Goal: Task Accomplishment & Management: Manage account settings

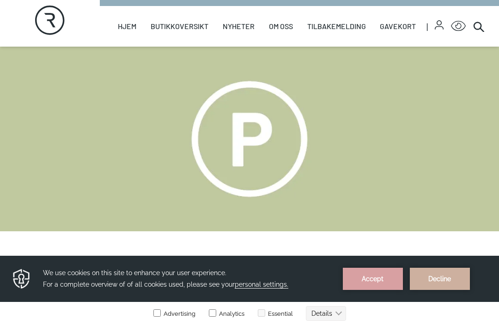
scroll to position [24, 0]
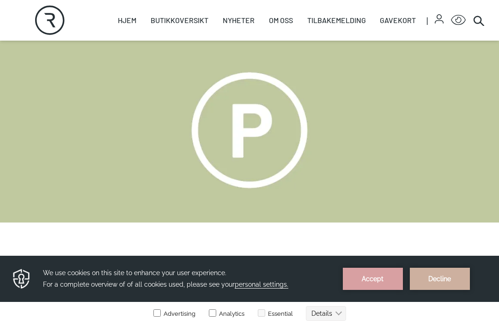
click at [375, 279] on button "Accept" at bounding box center [373, 279] width 60 height 22
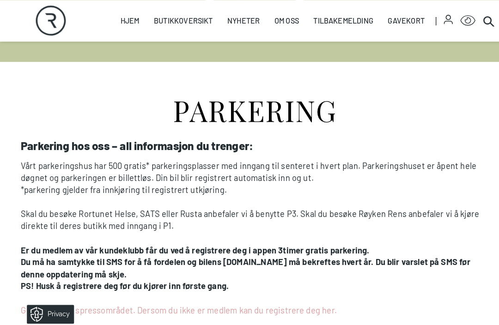
scroll to position [185, 0]
click at [441, 20] on icon "button" at bounding box center [439, 21] width 9 height 3
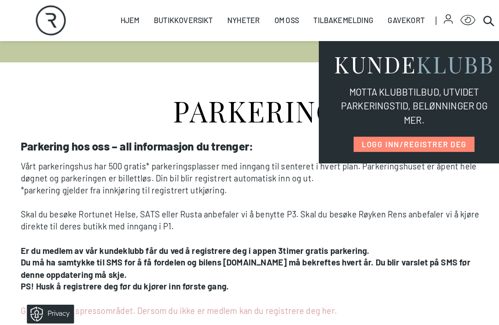
click at [442, 140] on link "LOGG INN/REGISTRER DEG" at bounding box center [406, 142] width 118 height 15
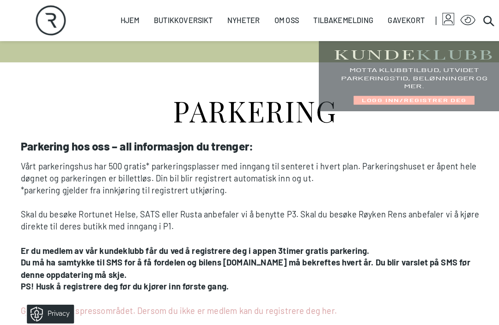
select select "NO"
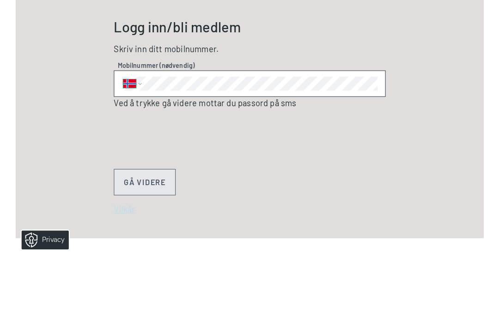
scroll to position [333, 0]
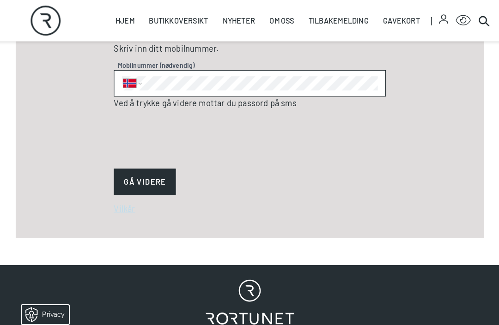
click at [156, 179] on button "GÅ VIDERE" at bounding box center [147, 179] width 61 height 26
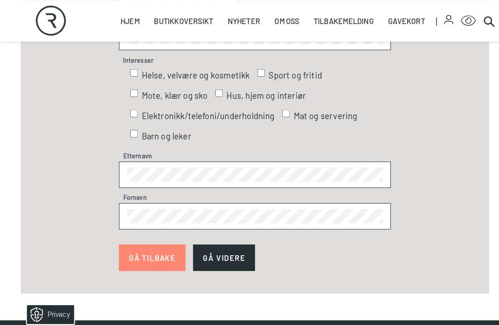
scroll to position [540, 0]
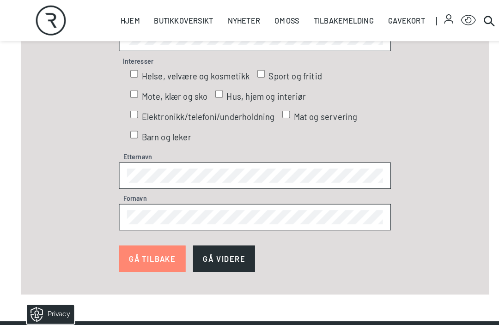
click at [263, 73] on span "Sport og fritid" at bounding box center [289, 75] width 52 height 12
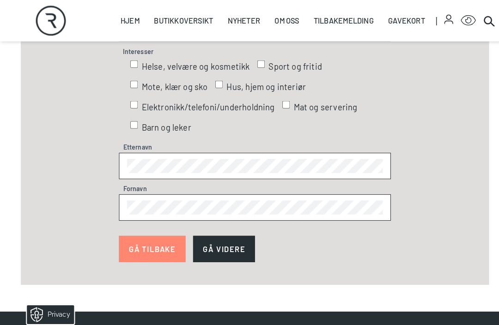
scroll to position [550, 0]
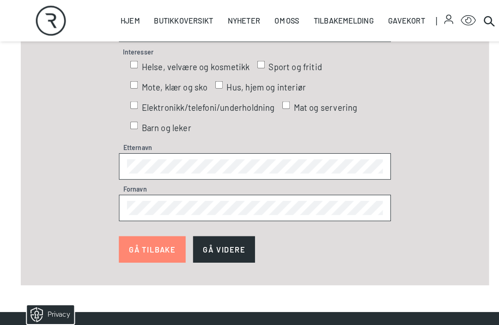
click at [223, 243] on button "GÅ VIDERE" at bounding box center [219, 245] width 61 height 26
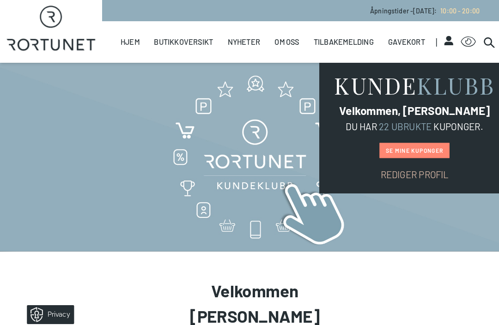
click at [412, 151] on link "Se mine kuponger" at bounding box center [406, 147] width 68 height 15
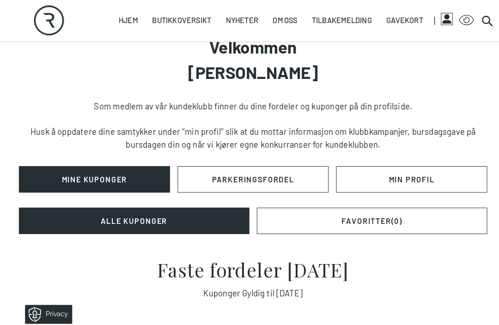
scroll to position [242, 0]
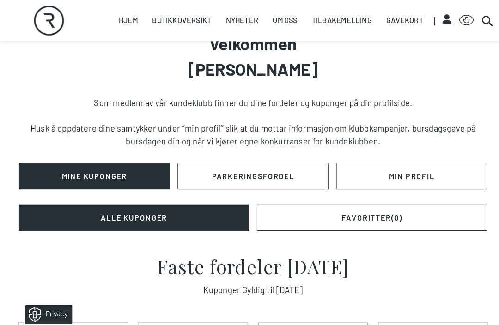
click at [411, 175] on link "Min Profil" at bounding box center [405, 173] width 148 height 26
select select "NO"
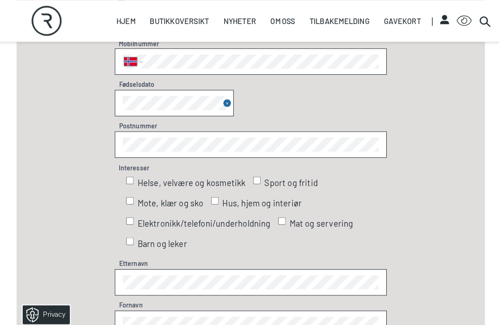
scroll to position [585, 0]
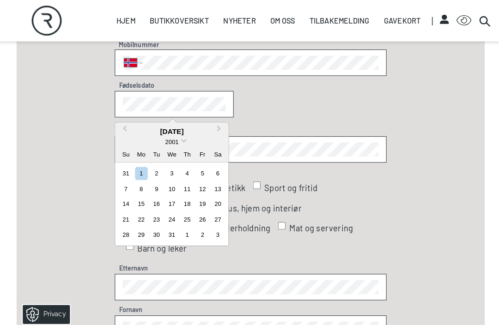
click at [128, 124] on button "Previous Month" at bounding box center [125, 128] width 15 height 15
click at [127, 122] on button "Previous Month" at bounding box center [125, 128] width 15 height 15
click at [128, 123] on button "Previous Month" at bounding box center [125, 128] width 15 height 15
click at [127, 122] on button "Previous Month" at bounding box center [125, 128] width 15 height 15
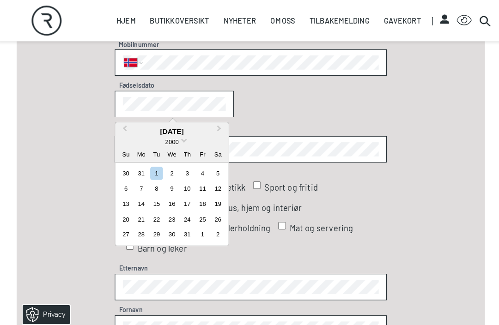
click at [128, 125] on button "Previous Month" at bounding box center [125, 128] width 15 height 15
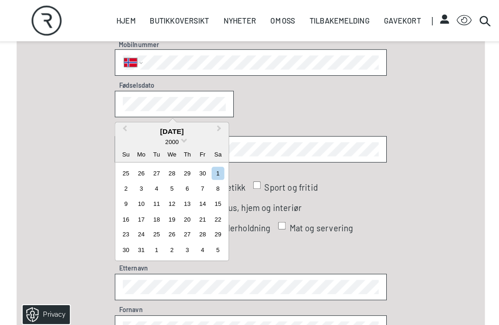
click at [130, 128] on div "[DATE]" at bounding box center [172, 129] width 111 height 11
click at [132, 123] on div "[DATE] 2000 Su Mo Tu We Th Fr Sa" at bounding box center [172, 139] width 111 height 39
click at [182, 141] on div "2000" at bounding box center [172, 140] width 111 height 10
click at [175, 137] on span "2000" at bounding box center [172, 139] width 13 height 7
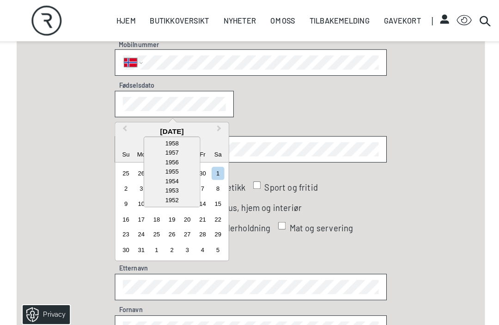
scroll to position [480, 0]
click at [186, 160] on div "1956" at bounding box center [172, 158] width 55 height 9
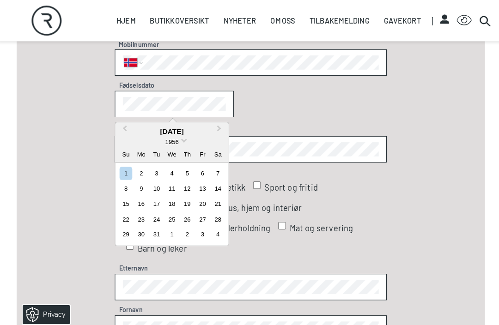
click at [128, 122] on button "Previous Month" at bounding box center [125, 128] width 15 height 15
click at [130, 123] on div "[DATE] 1956 Su Mo Tu We Th Fr Sa" at bounding box center [172, 139] width 111 height 39
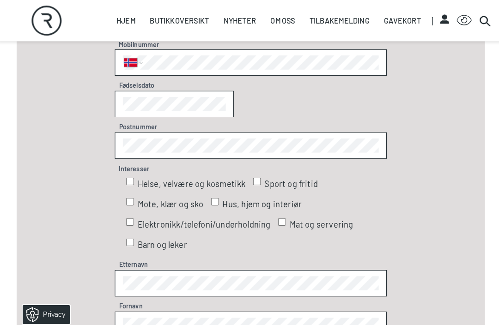
click at [129, 119] on label "Postnummer" at bounding box center [139, 124] width 45 height 10
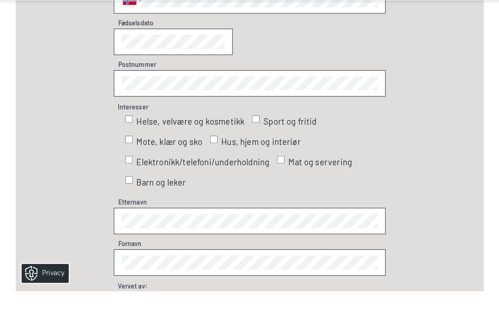
scroll to position [589, 0]
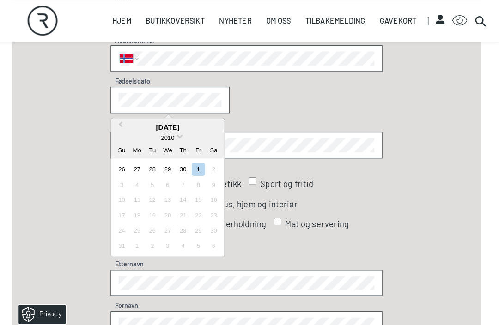
click at [181, 134] on span at bounding box center [184, 133] width 6 height 6
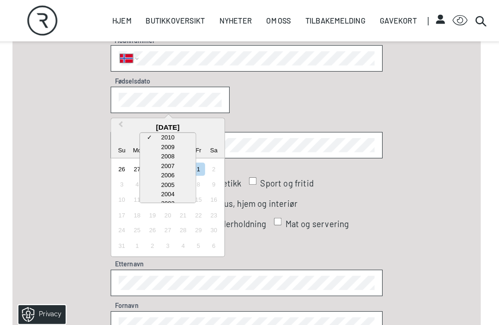
scroll to position [0, 0]
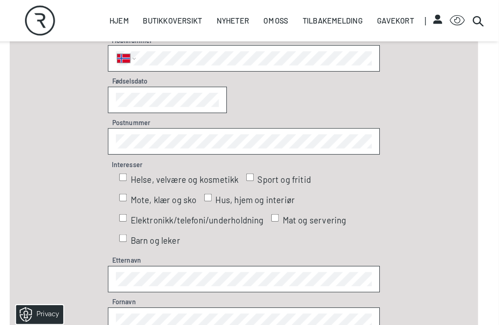
click at [117, 115] on label "Postnummer" at bounding box center [139, 120] width 45 height 10
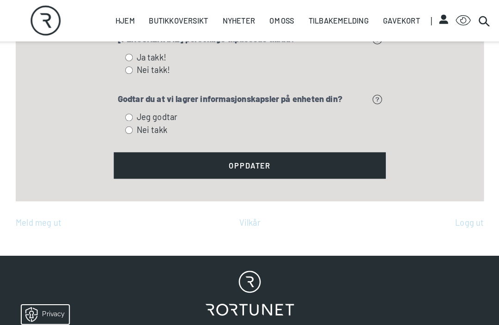
scroll to position [1274, 0]
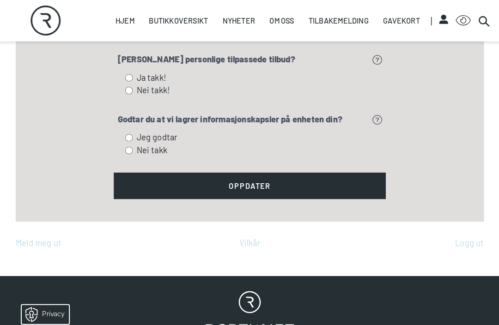
click at [486, 318] on div "Rortunet" at bounding box center [249, 324] width 499 height 108
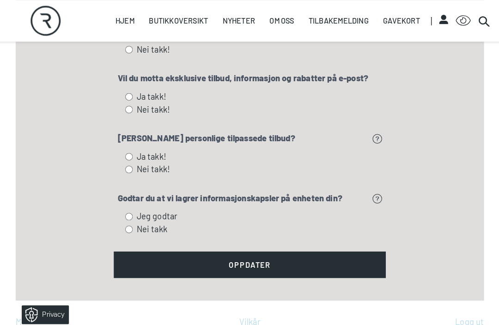
scroll to position [1196, 0]
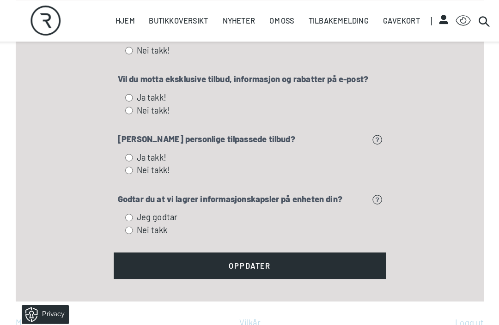
click at [133, 154] on label "Ja takk!" at bounding box center [250, 154] width 244 height 12
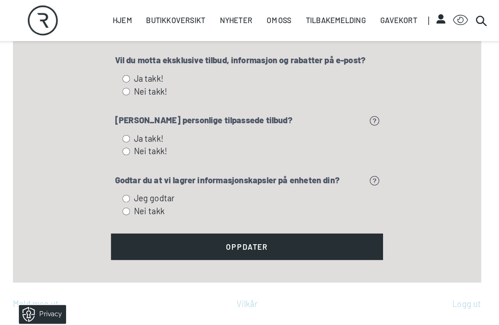
scroll to position [1216, 0]
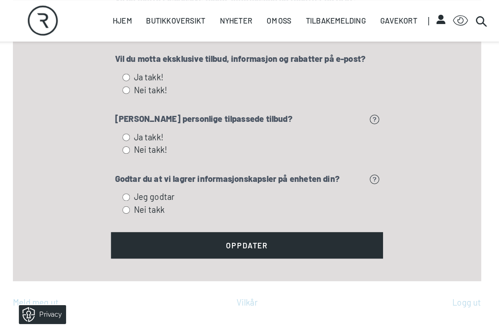
click at [258, 239] on button "Oppdater" at bounding box center [250, 240] width 266 height 26
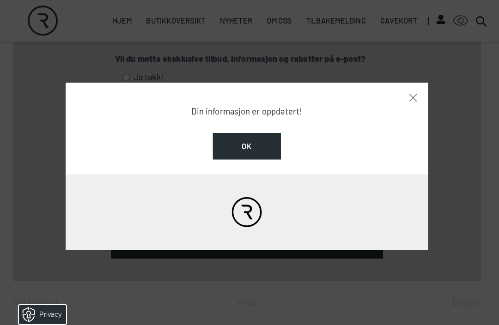
click at [252, 150] on button "Ok" at bounding box center [249, 143] width 67 height 26
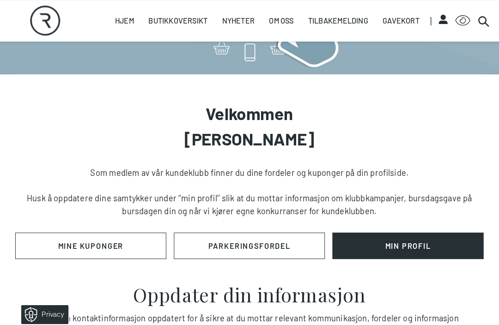
scroll to position [178, 0]
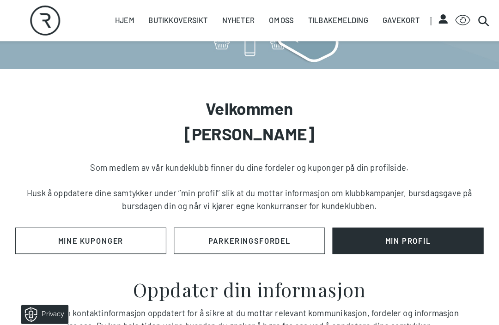
click at [116, 237] on link "Mine Kuponger" at bounding box center [94, 236] width 148 height 26
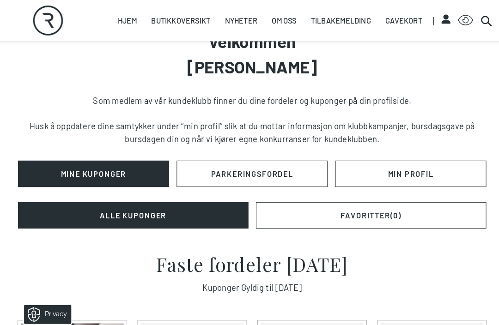
scroll to position [239, 0]
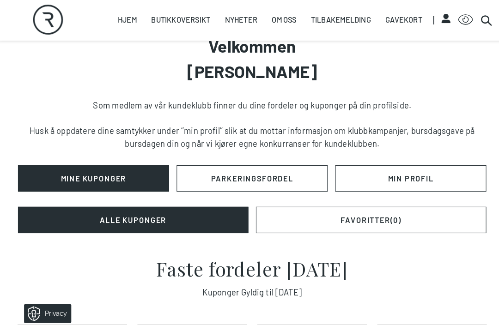
click at [237, 177] on link "PARKERINGSFORDEL" at bounding box center [250, 176] width 148 height 26
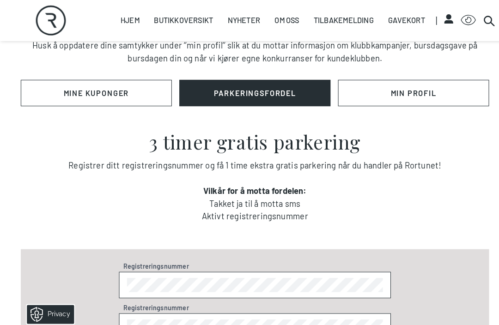
scroll to position [327, 0]
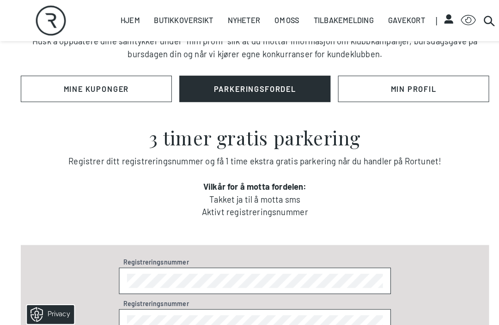
click at [181, 287] on div "Registreringsnummer" at bounding box center [250, 276] width 266 height 26
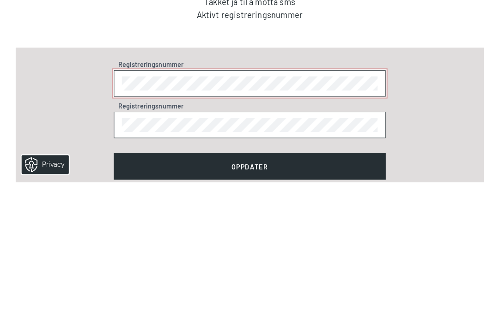
scroll to position [374, 0]
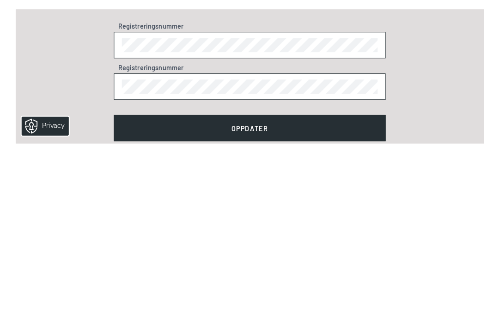
click at [264, 297] on button "Oppdater" at bounding box center [250, 310] width 266 height 26
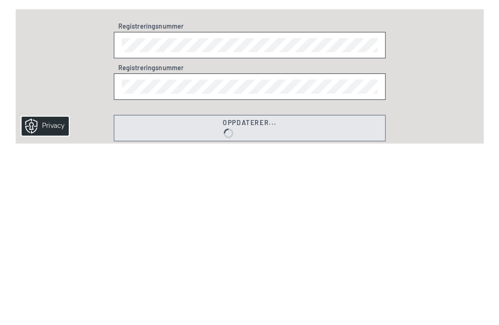
scroll to position [559, 0]
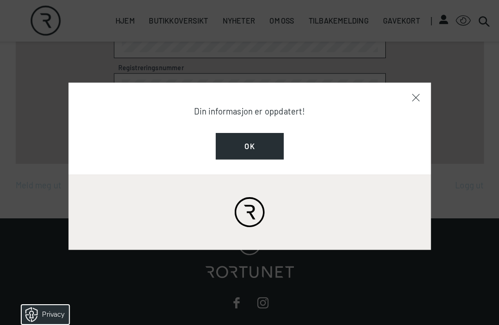
click at [251, 156] on button "Ok" at bounding box center [249, 143] width 67 height 26
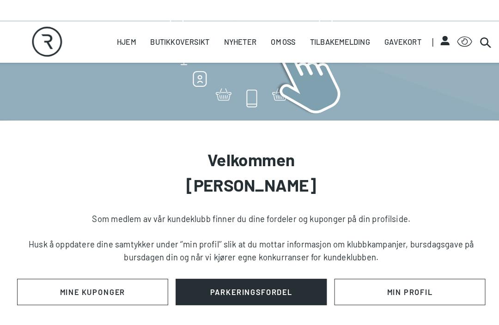
scroll to position [128, 0]
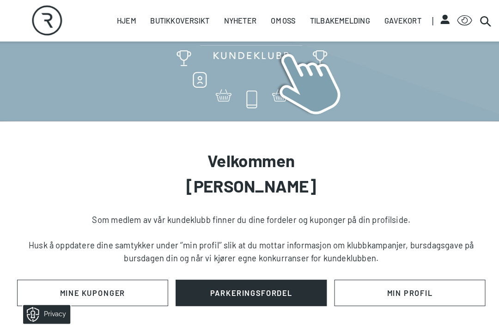
click at [393, 282] on link "Min Profil" at bounding box center [405, 287] width 148 height 26
select select "NO"
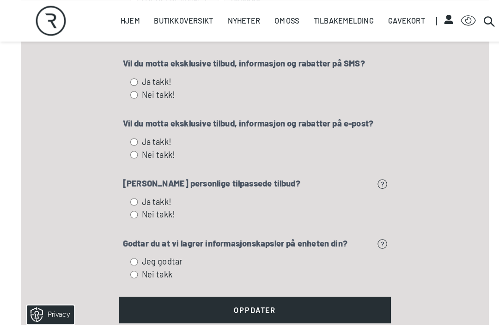
scroll to position [1146, 0]
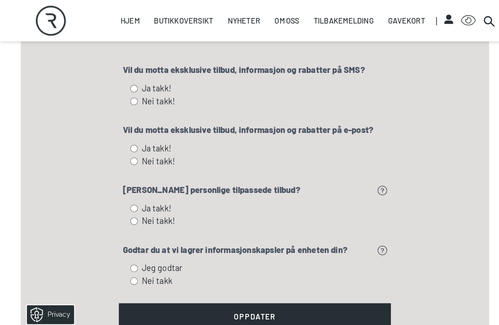
click at [269, 307] on button "Oppdater" at bounding box center [250, 310] width 266 height 26
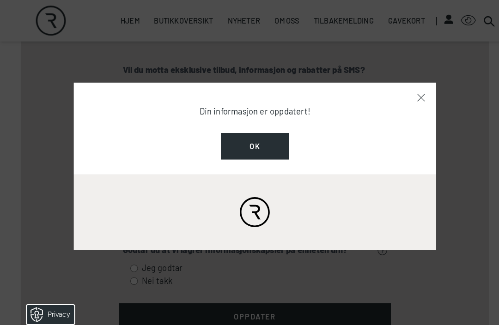
click at [265, 150] on button "Ok" at bounding box center [249, 143] width 67 height 26
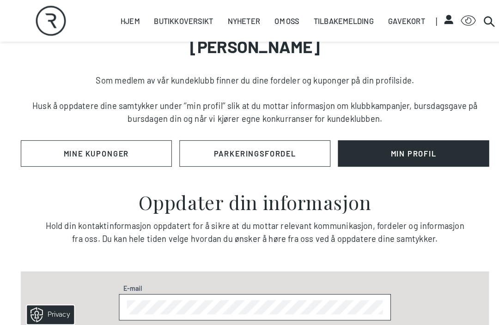
scroll to position [264, 0]
click at [275, 149] on link "PARKERINGSFORDEL" at bounding box center [250, 151] width 148 height 26
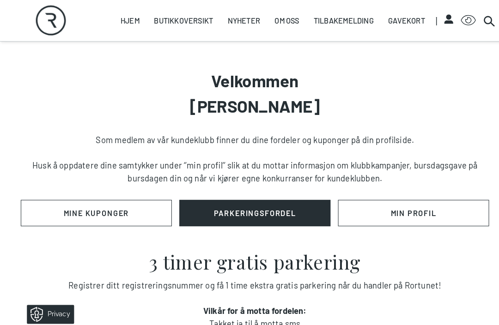
scroll to position [215, 0]
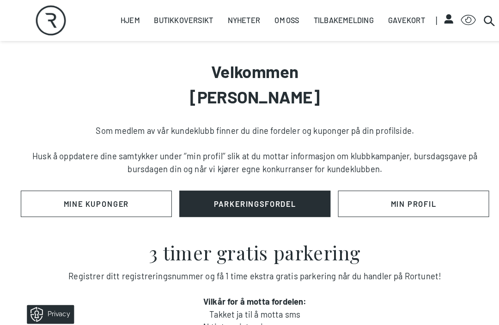
click at [431, 204] on link "Min Profil" at bounding box center [405, 200] width 148 height 26
select select "NO"
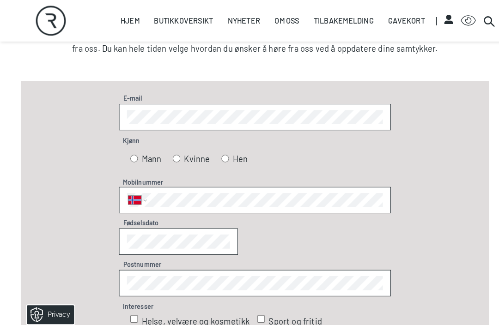
scroll to position [455, 0]
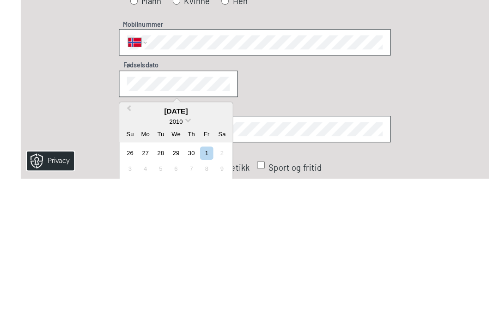
click at [130, 252] on button "Previous Month" at bounding box center [125, 259] width 15 height 15
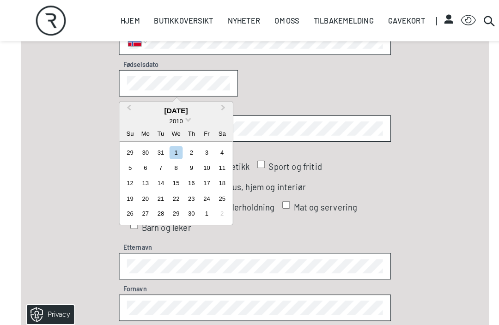
click at [132, 102] on button "Previous Month" at bounding box center [125, 108] width 15 height 15
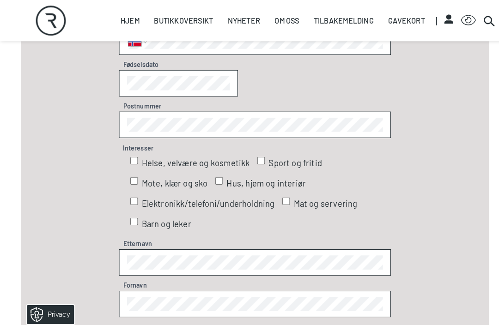
click at [135, 100] on label "Postnummer" at bounding box center [139, 104] width 45 height 10
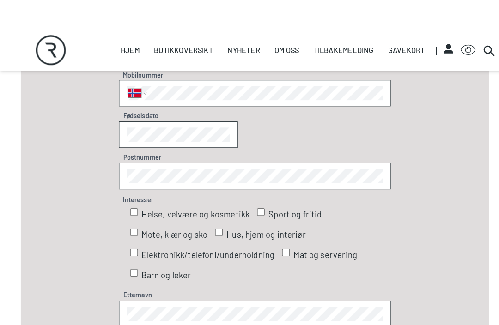
scroll to position [586, 0]
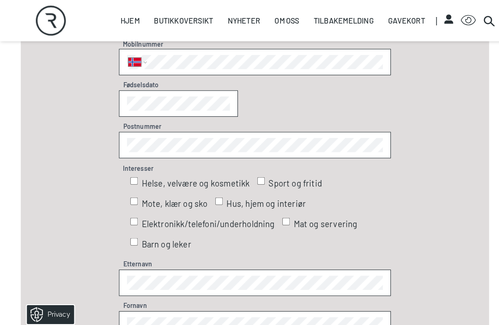
click at [215, 88] on fieldset "E-mail Kjønn Mann Kvinne Hen Mobilnummer International [GEOGRAPHIC_DATA] [GEOGR…" at bounding box center [250, 283] width 266 height 633
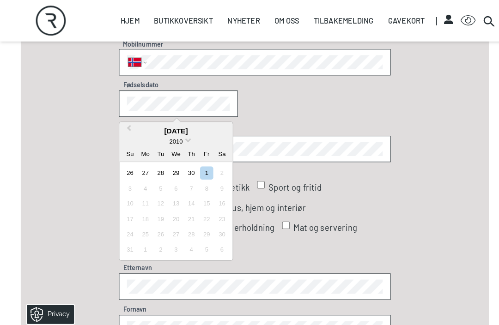
click at [184, 139] on div "2010" at bounding box center [172, 139] width 111 height 10
click at [178, 134] on div "2010" at bounding box center [173, 139] width 14 height 10
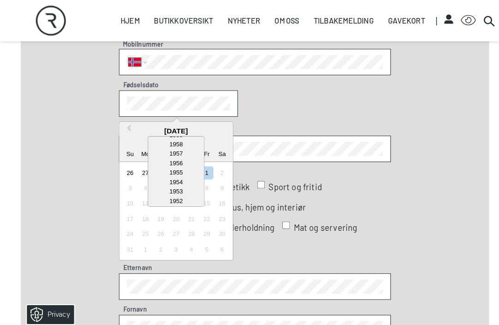
scroll to position [474, 0]
click at [176, 164] on div "1956" at bounding box center [172, 163] width 55 height 9
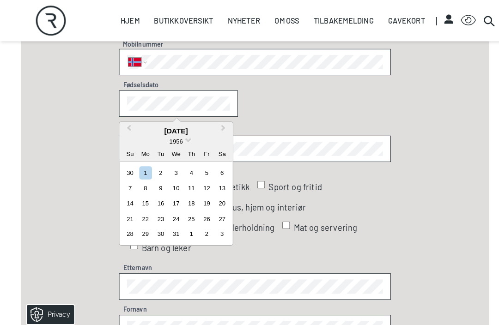
click at [176, 198] on div "17" at bounding box center [172, 199] width 12 height 12
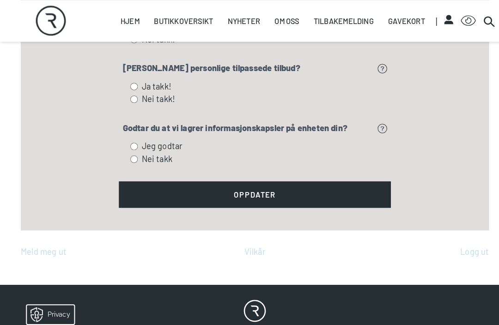
click at [282, 187] on button "Oppdater" at bounding box center [250, 191] width 266 height 26
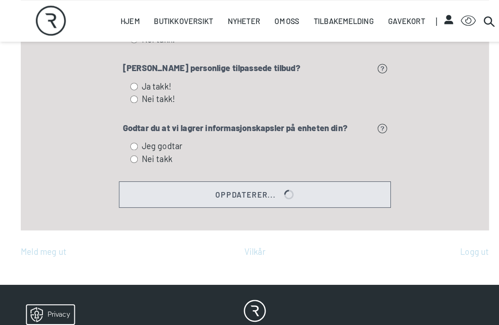
scroll to position [1266, 0]
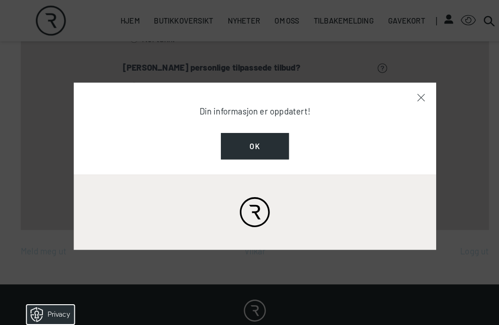
click at [254, 147] on button "Ok" at bounding box center [249, 143] width 67 height 26
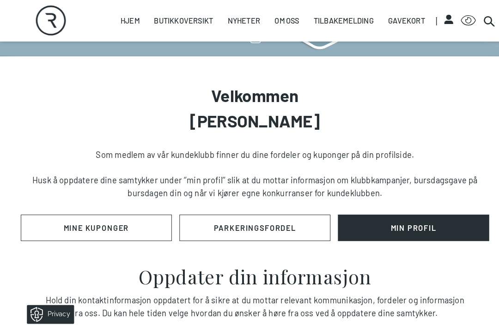
scroll to position [196, 0]
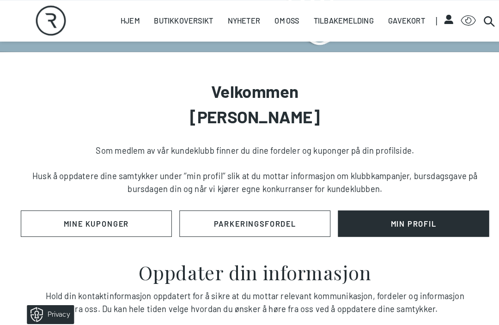
click at [245, 221] on link "PARKERINGSFORDEL" at bounding box center [250, 219] width 148 height 26
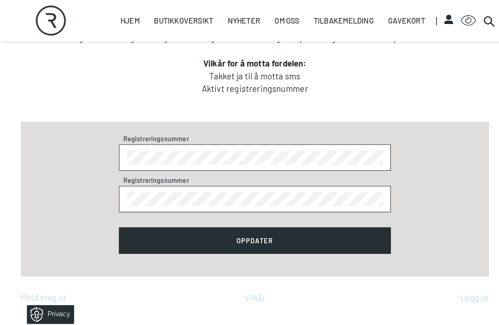
scroll to position [448, 0]
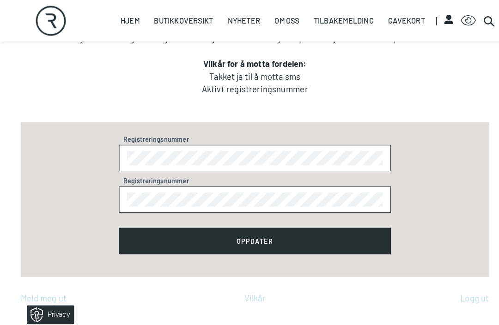
click at [273, 236] on button "Oppdater" at bounding box center [250, 236] width 266 height 26
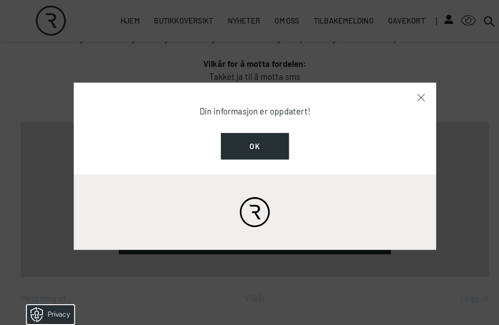
click at [256, 153] on button "Ok" at bounding box center [249, 143] width 67 height 26
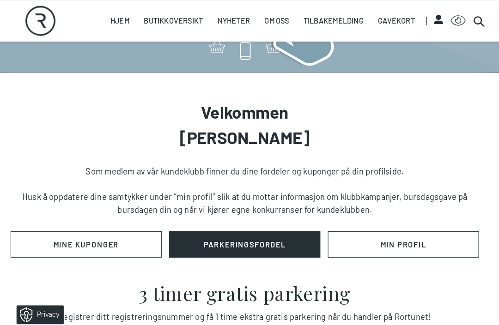
click at [116, 241] on link "Mine Kuponger" at bounding box center [94, 240] width 148 height 26
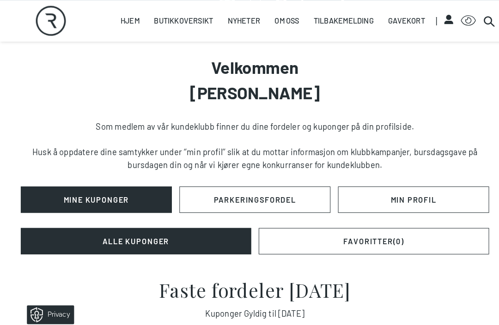
scroll to position [219, 0]
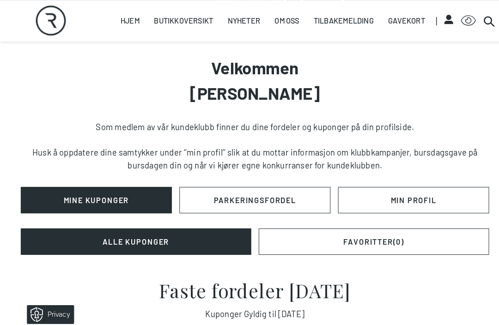
click at [293, 191] on link "PARKERINGSFORDEL" at bounding box center [250, 196] width 148 height 26
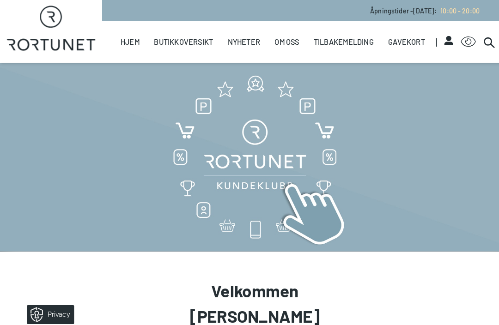
click at [0, 0] on link "Oversiktskart" at bounding box center [0, 0] width 0 height 0
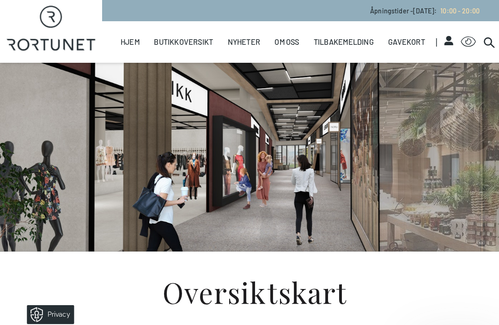
click at [307, 114] on div at bounding box center [249, 153] width 473 height 185
click at [0, 0] on link "Butikker" at bounding box center [0, 0] width 0 height 0
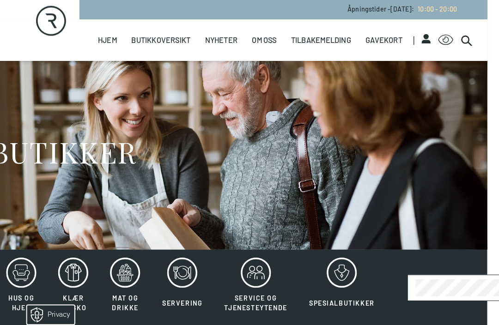
scroll to position [2, 0]
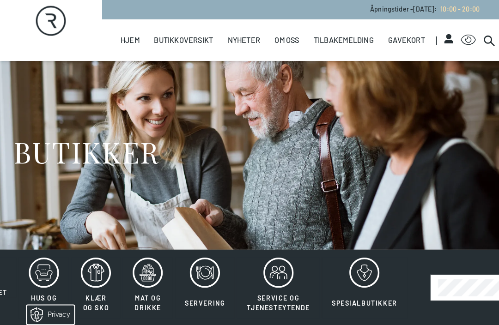
click at [356, 261] on icon at bounding box center [357, 267] width 30 height 30
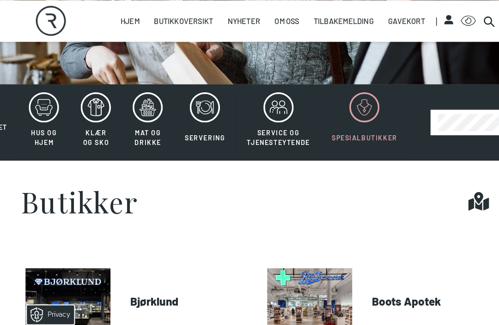
scroll to position [116, 0]
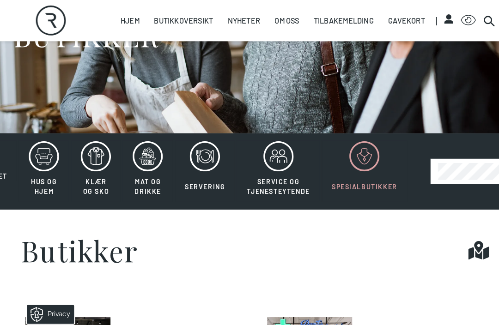
click at [134, 24] on link "Hjem" at bounding box center [127, 20] width 18 height 41
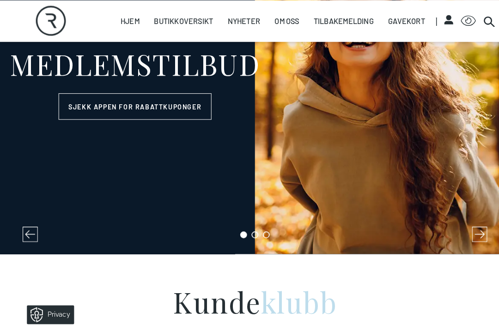
scroll to position [142, 0]
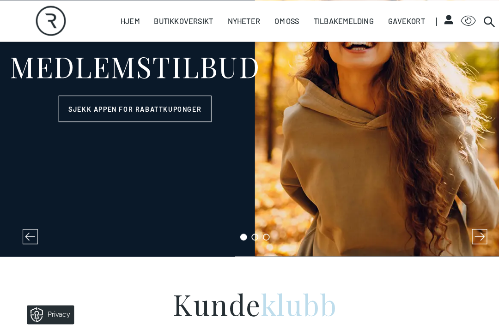
click at [156, 105] on link "Sjekk appen for rabattkuponger" at bounding box center [132, 106] width 150 height 26
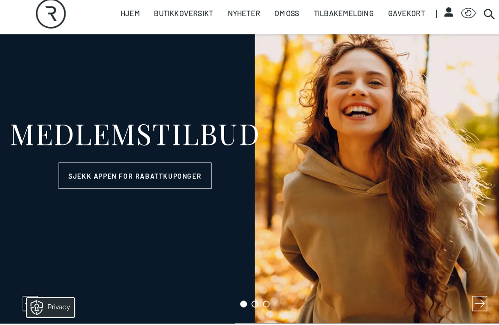
click at [485, 8] on div "Hjem Butikkoversikt Butikker Servering Helse Oversiktskart Nyheter Nyheter Arra…" at bounding box center [249, 20] width 499 height 41
click at [484, 15] on icon at bounding box center [478, 20] width 11 height 11
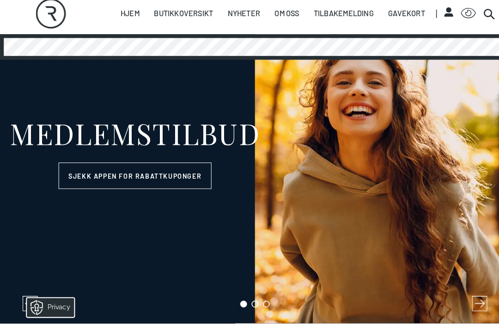
scroll to position [69, 0]
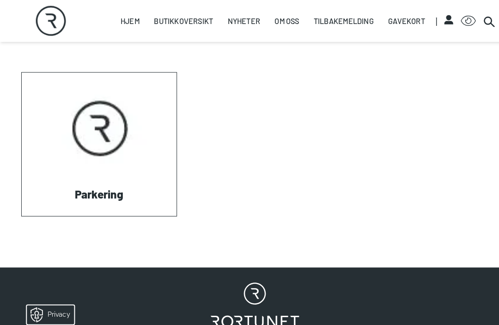
scroll to position [366, 0]
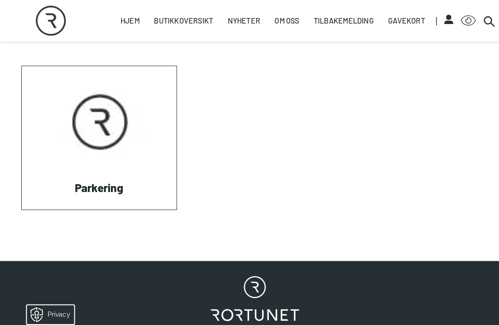
click at [21, 205] on link "Visit: Parkering" at bounding box center [21, 205] width 0 height 0
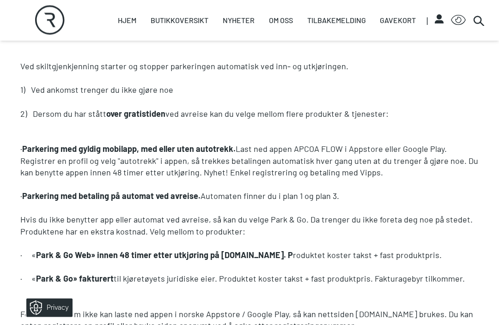
scroll to position [627, 0]
click at [446, 179] on p at bounding box center [249, 185] width 459 height 12
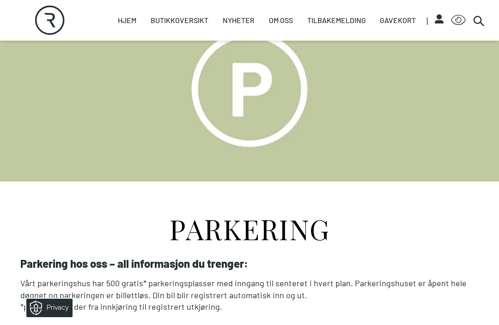
scroll to position [0, 0]
